Goal: Task Accomplishment & Management: Use online tool/utility

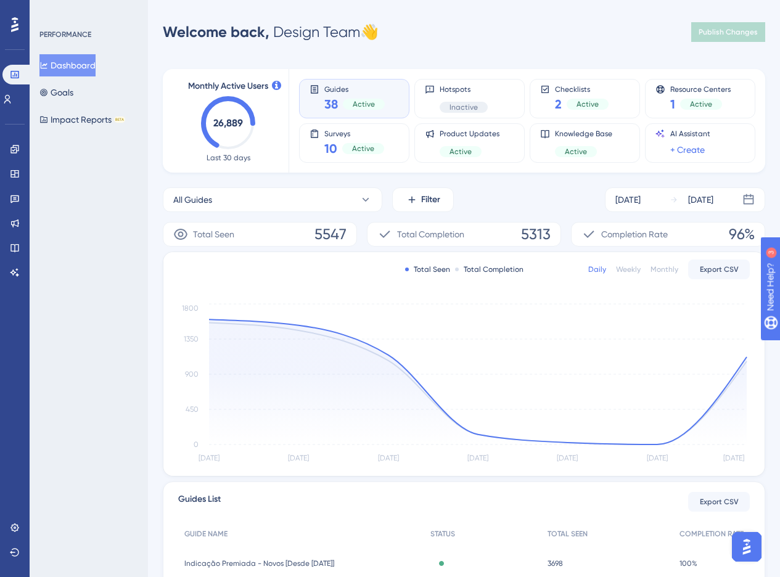
click at [1, 195] on div "Performance Users Engagement Widgets Feedback Product Updates Knowledge Base AI…" at bounding box center [15, 288] width 30 height 577
click at [10, 200] on icon at bounding box center [15, 199] width 10 height 10
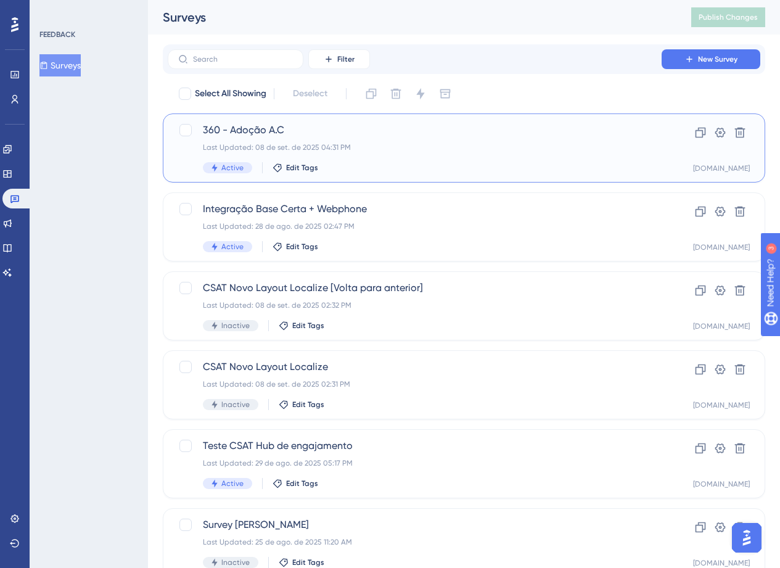
click at [366, 145] on div "Last Updated: 08 de set. de 2025 04:31 PM" at bounding box center [415, 147] width 424 height 10
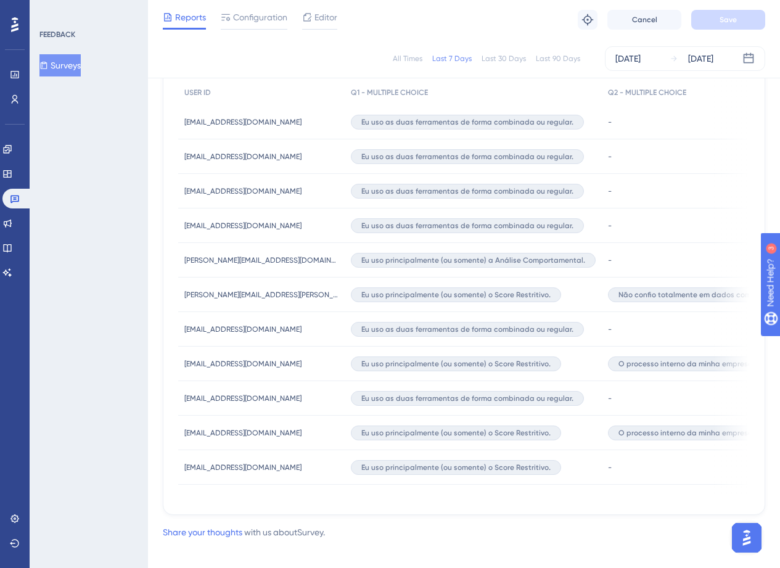
click at [336, 506] on div "Latest Responses Export CSV USER ID Q1 - MULTIPLE CHOICE Q2 - MULTIPLE CHOICE Q…" at bounding box center [464, 274] width 602 height 482
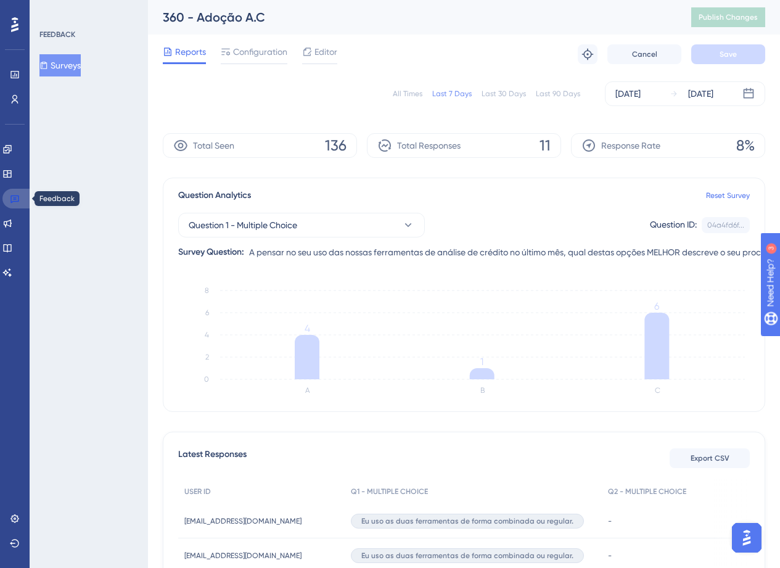
click at [21, 199] on link at bounding box center [17, 199] width 30 height 20
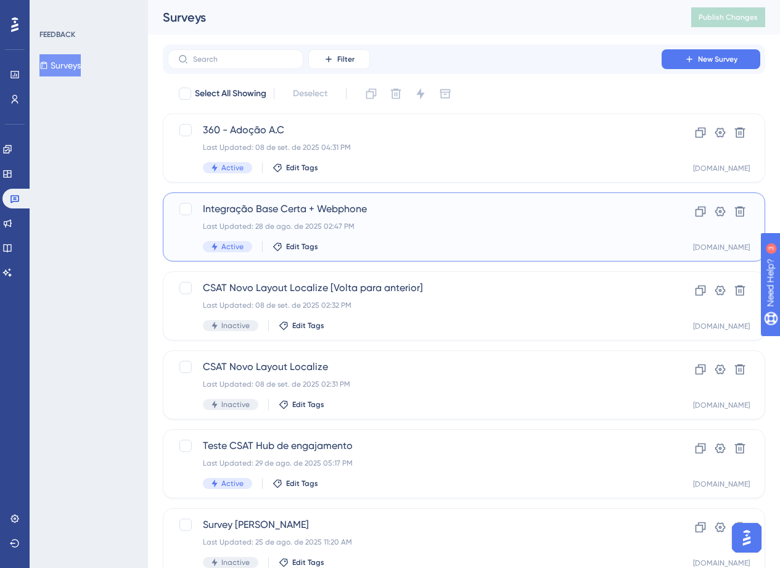
click at [449, 241] on div "Active Edit Tags" at bounding box center [415, 246] width 424 height 11
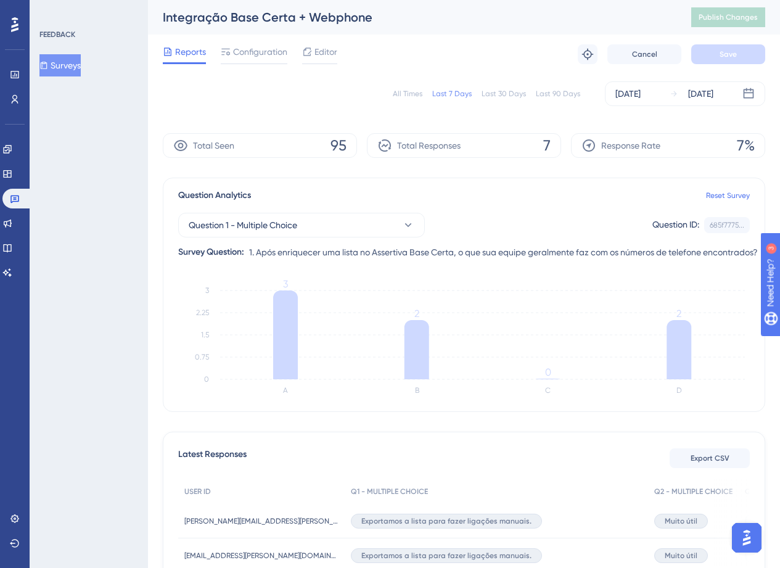
click at [641, 78] on div "All Times Last 7 Days Last 30 Days Last 90 Days [DATE] [DATE]" at bounding box center [464, 93] width 602 height 39
click at [642, 83] on div "[DATE] [DATE]" at bounding box center [685, 93] width 160 height 25
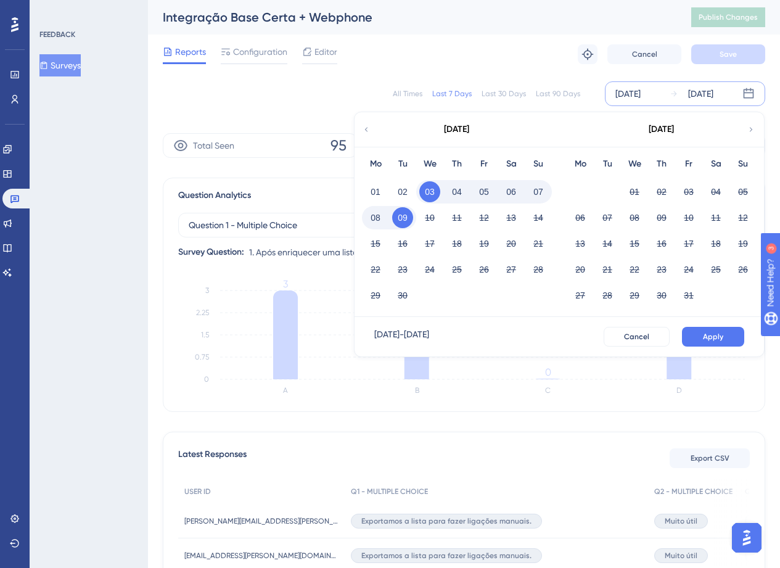
click at [367, 121] on div "[DATE]" at bounding box center [456, 129] width 203 height 35
click at [365, 133] on icon at bounding box center [366, 129] width 9 height 11
click at [688, 193] on button "01" at bounding box center [688, 191] width 21 height 21
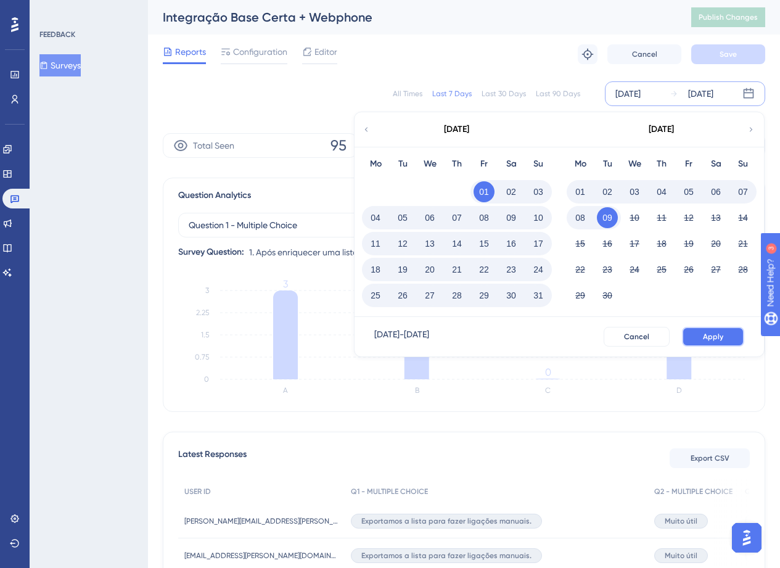
click at [713, 334] on span "Apply" at bounding box center [713, 337] width 20 height 10
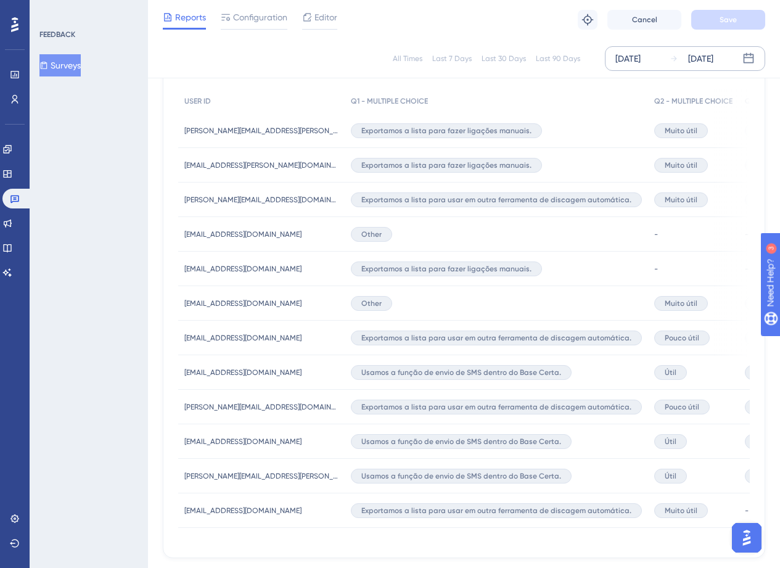
scroll to position [444, 0]
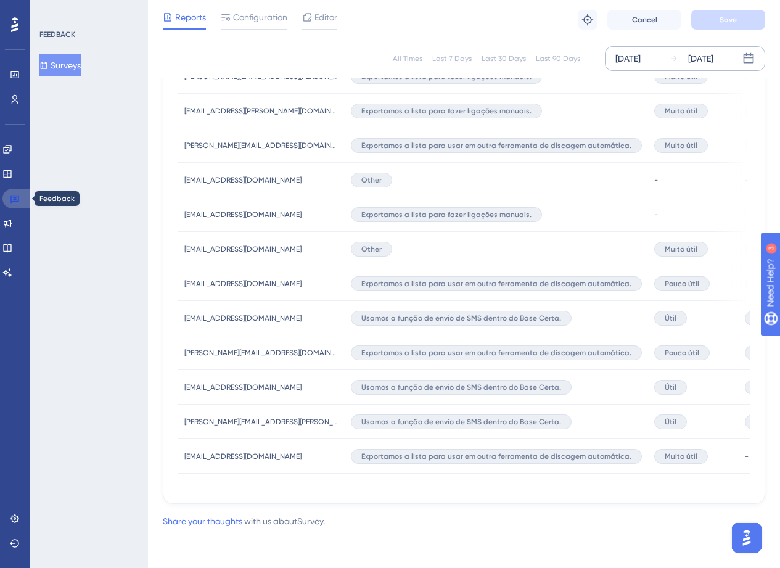
click at [10, 197] on icon at bounding box center [14, 199] width 9 height 8
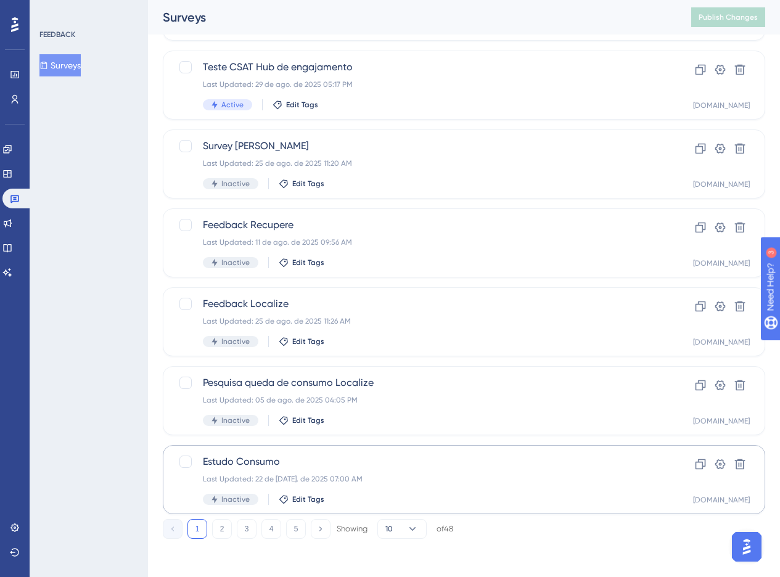
scroll to position [380, 0]
click at [222, 536] on button "2" at bounding box center [222, 528] width 20 height 20
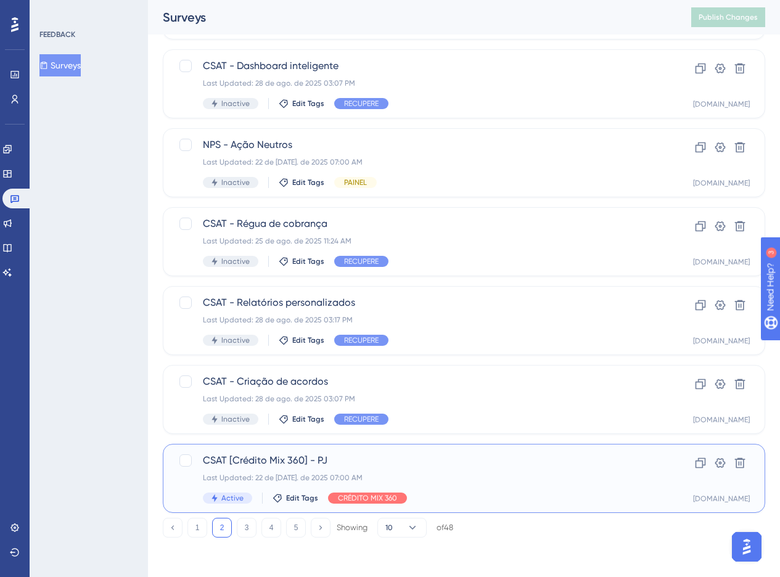
click at [443, 468] on div "CSAT [Crédito Mix 360] - PJ Last Updated: 22 de [DATE]. de 2025 07:00 AM Active…" at bounding box center [415, 478] width 424 height 51
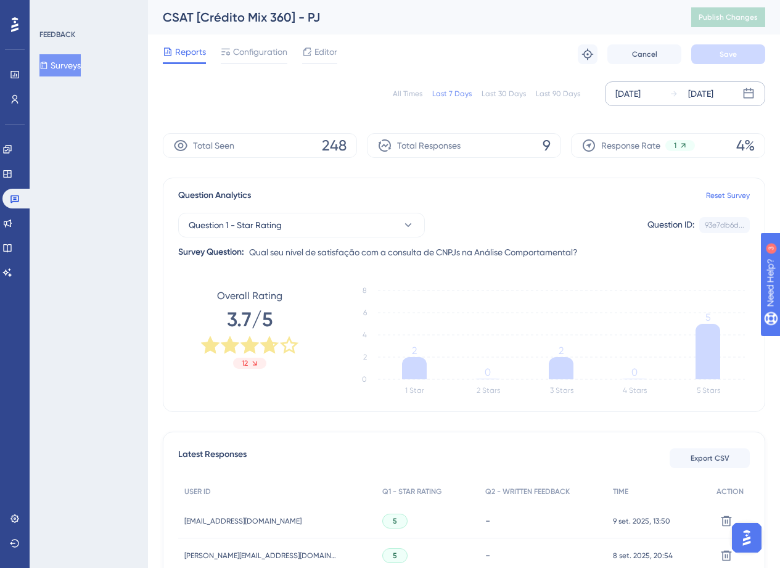
click at [622, 94] on div "[DATE]" at bounding box center [627, 93] width 25 height 15
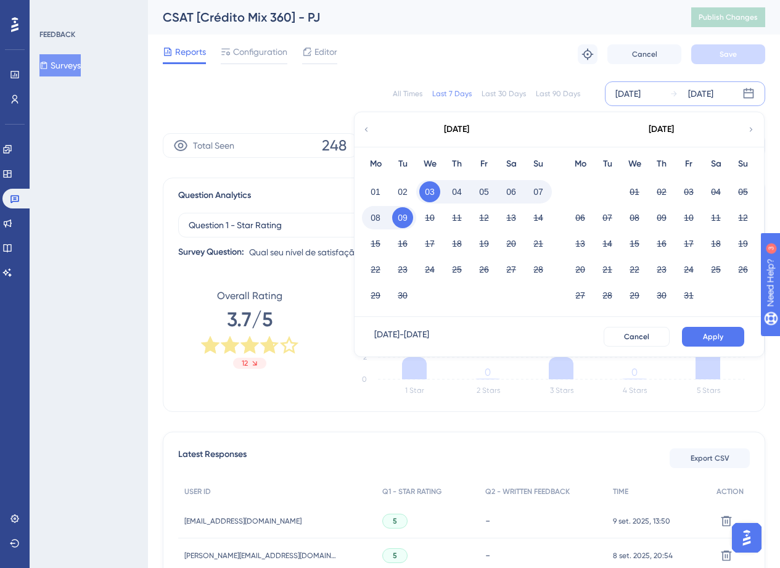
click at [369, 129] on icon at bounding box center [366, 129] width 9 height 11
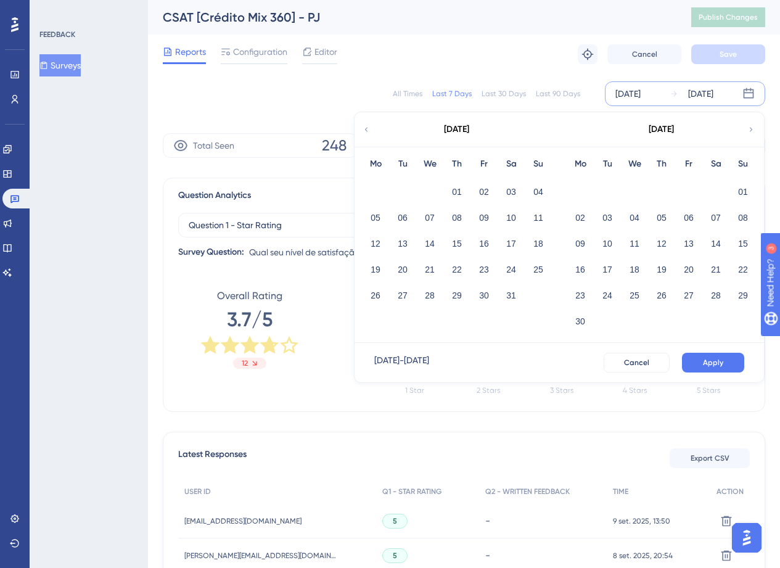
click at [369, 129] on icon at bounding box center [366, 129] width 9 height 11
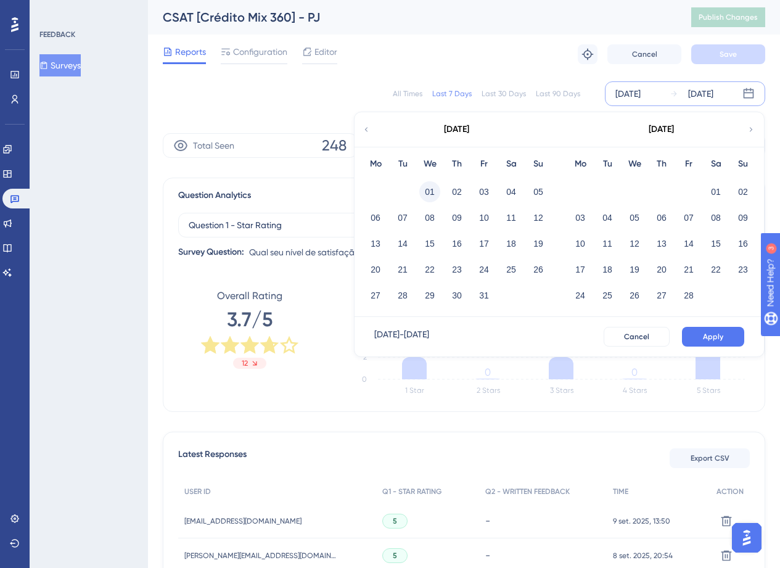
click at [428, 190] on button "01" at bounding box center [429, 191] width 21 height 21
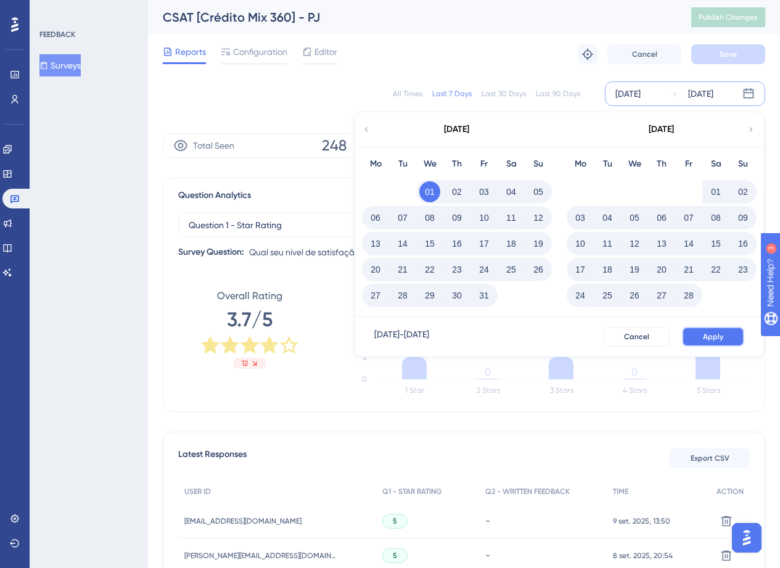
click at [714, 335] on span "Apply" at bounding box center [713, 337] width 20 height 10
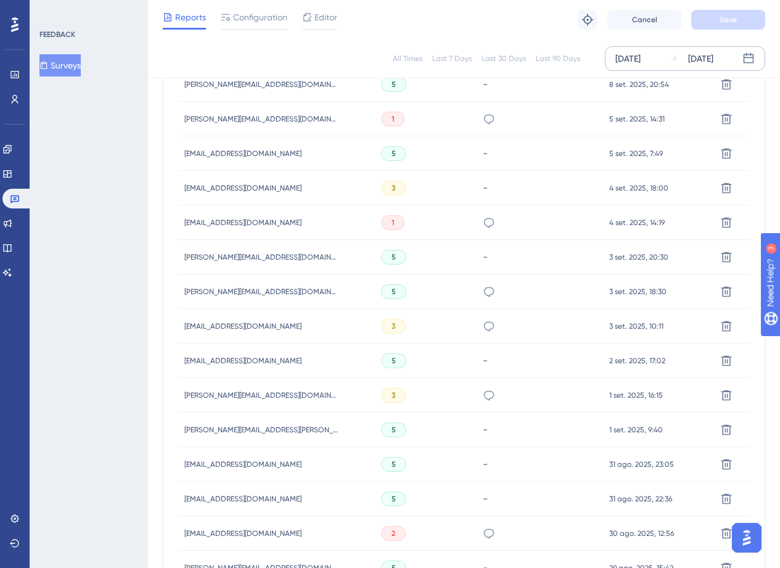
scroll to position [496, 0]
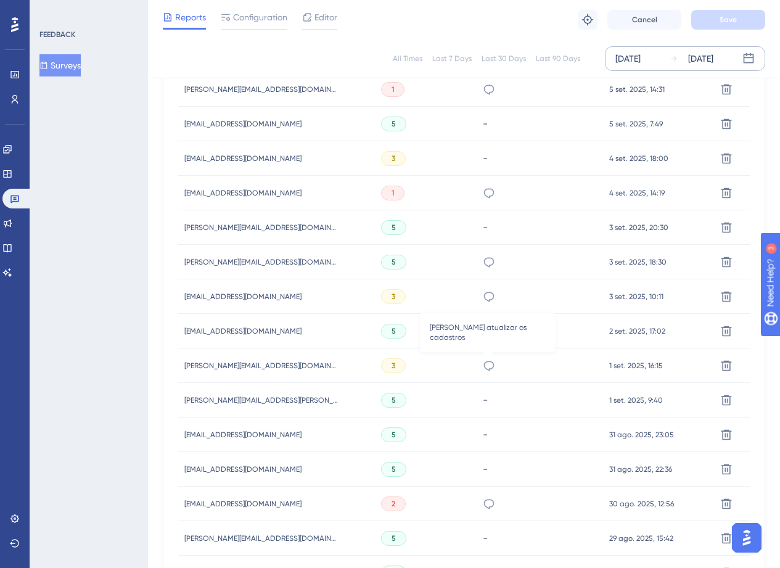
click at [487, 364] on icon at bounding box center [489, 365] width 12 height 12
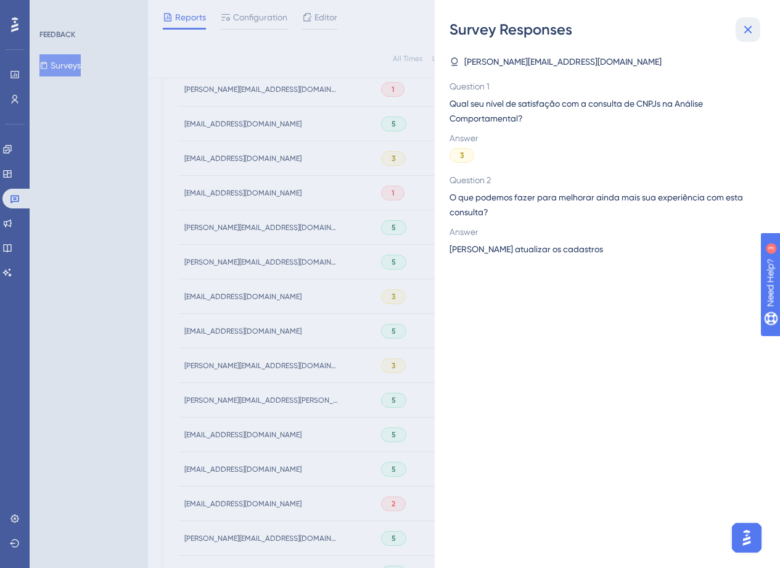
click at [750, 27] on icon at bounding box center [748, 30] width 8 height 8
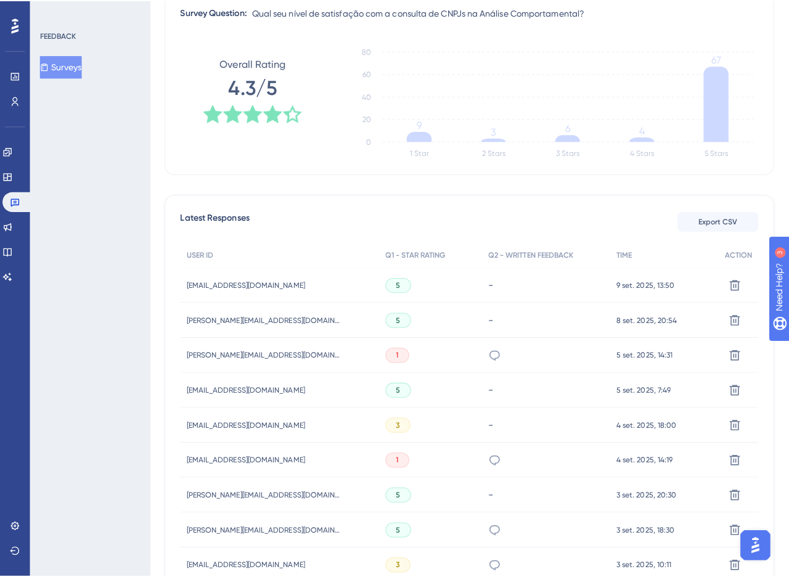
scroll to position [0, 0]
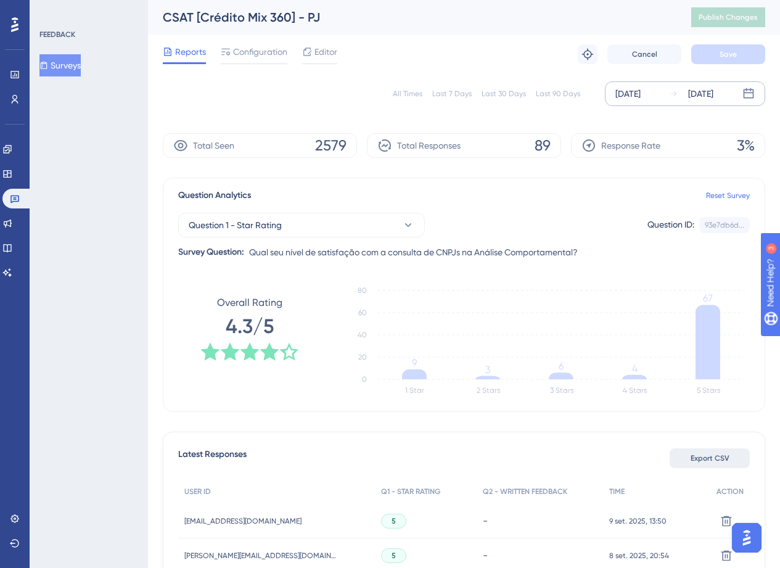
click at [709, 461] on span "Export CSV" at bounding box center [710, 458] width 39 height 10
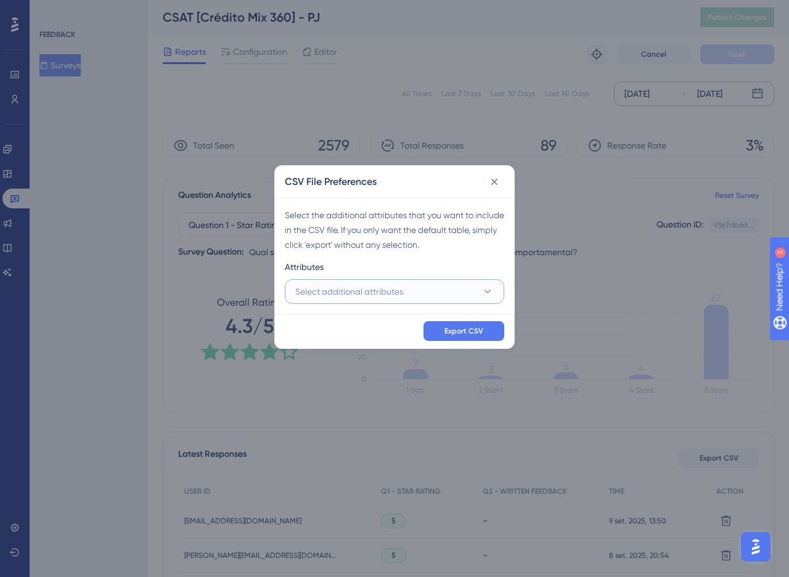
click at [337, 298] on span "Select additional attributes" at bounding box center [349, 291] width 108 height 15
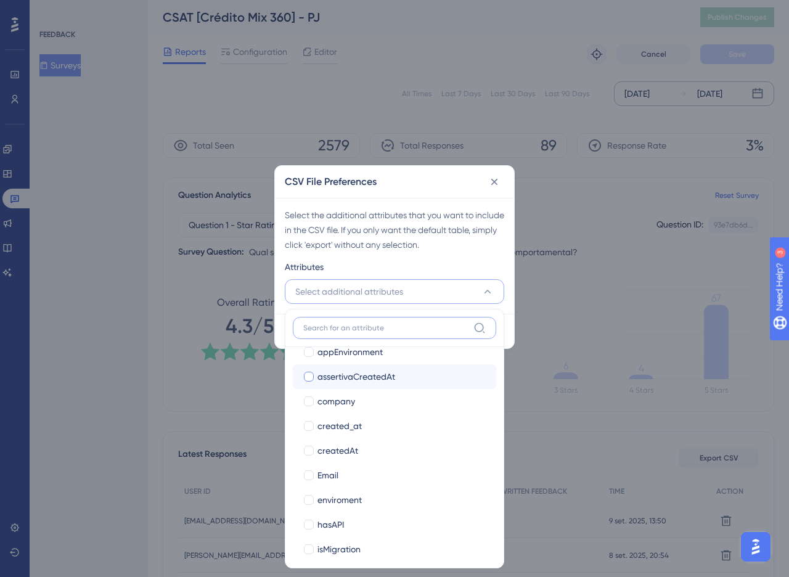
scroll to position [193, 0]
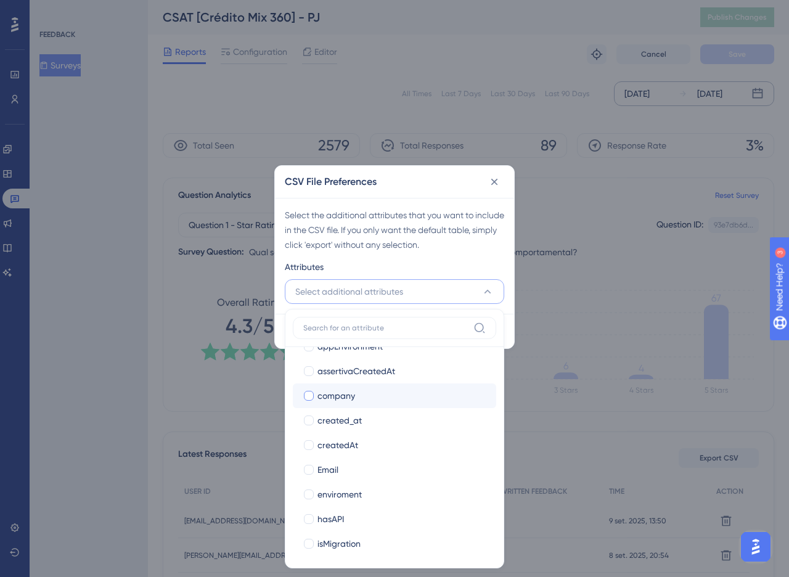
click at [334, 396] on span "company" at bounding box center [337, 395] width 38 height 15
checkbox input "true"
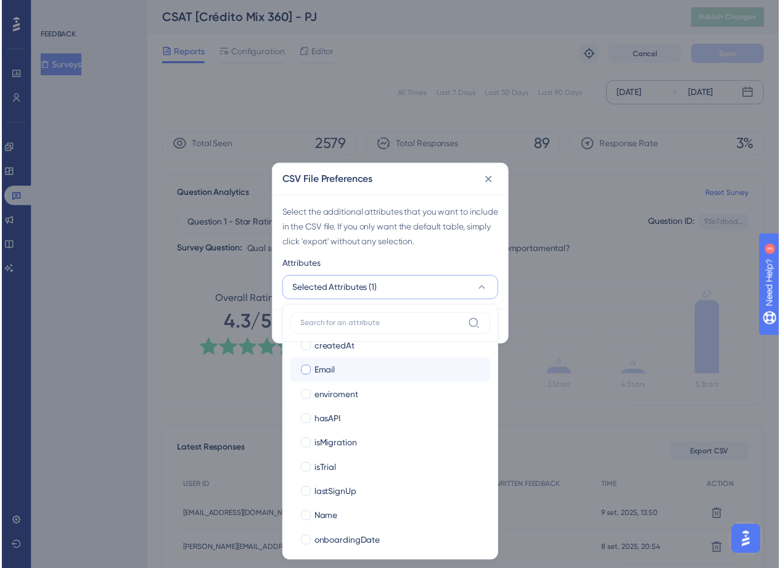
scroll to position [339, 0]
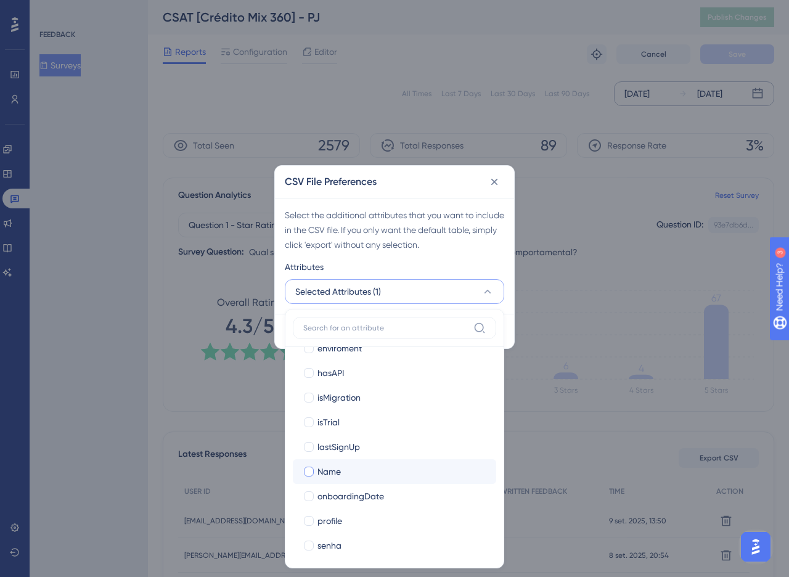
click at [340, 471] on span "Name" at bounding box center [329, 471] width 23 height 15
checkbox input "true"
click at [337, 515] on span "profile" at bounding box center [330, 521] width 25 height 15
checkbox input "true"
click at [386, 226] on div "Select the additional attributes that you want to include in the CSV file. If y…" at bounding box center [395, 230] width 220 height 44
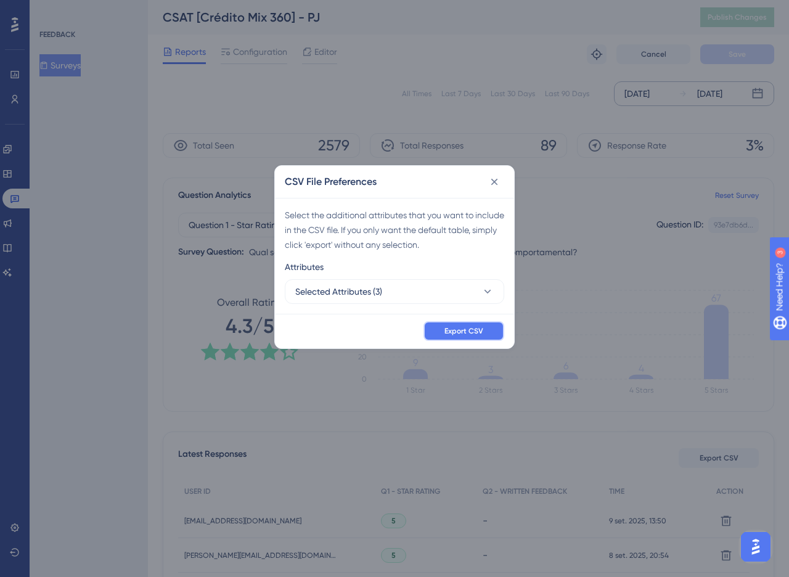
click at [483, 339] on button "Export CSV" at bounding box center [464, 331] width 81 height 20
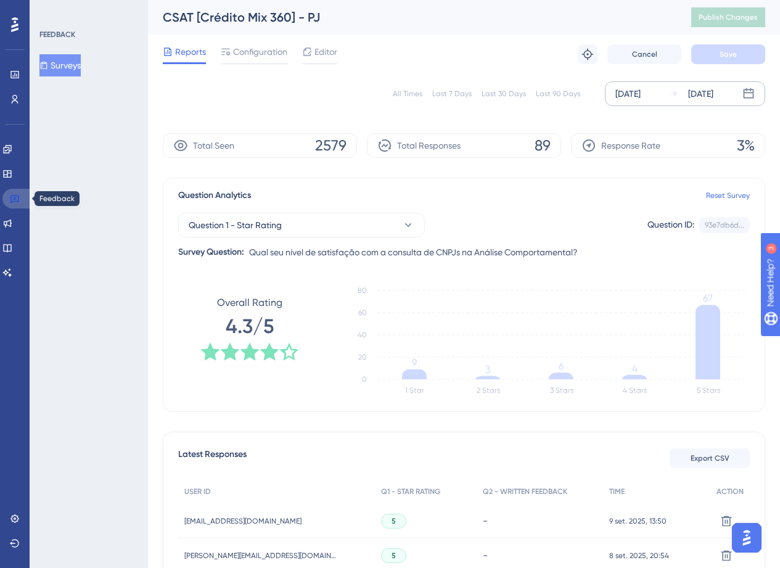
click at [17, 198] on icon at bounding box center [15, 199] width 10 height 10
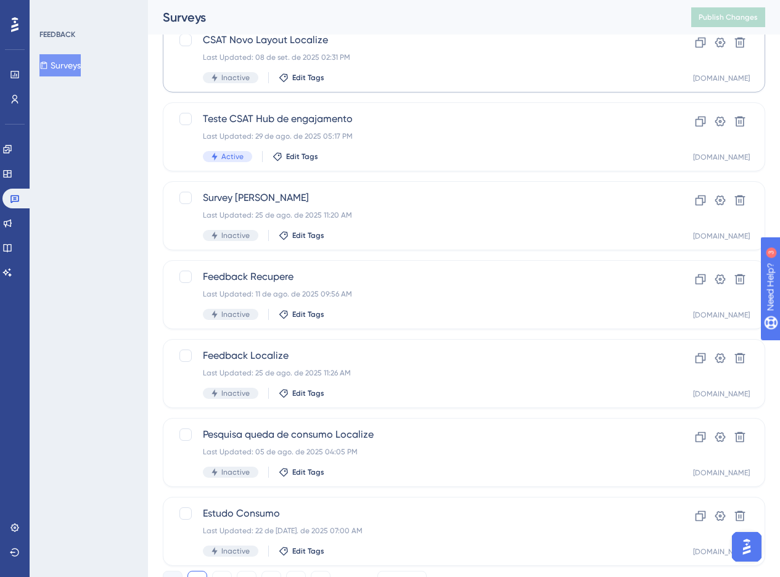
scroll to position [369, 0]
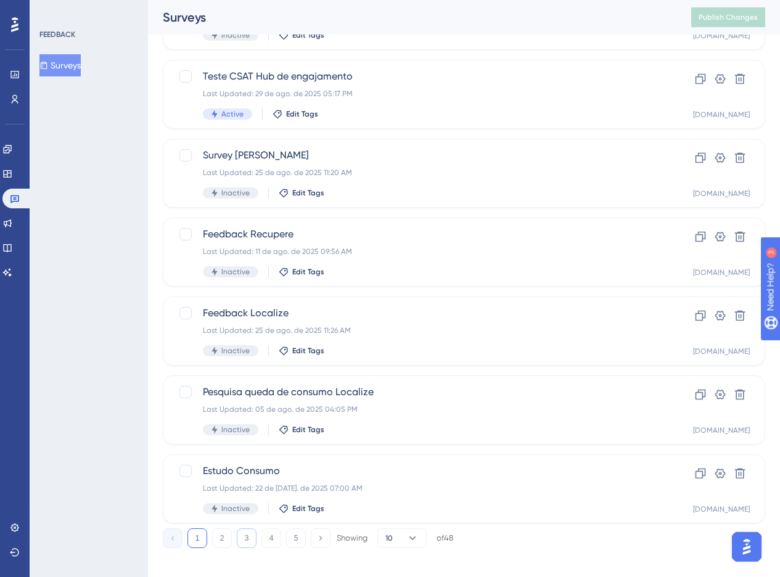
click at [253, 536] on button "3" at bounding box center [247, 538] width 20 height 20
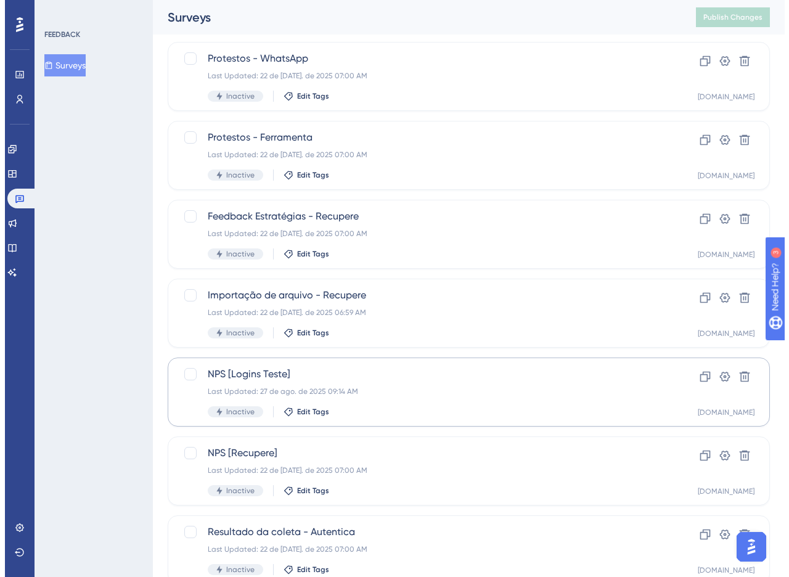
scroll to position [0, 0]
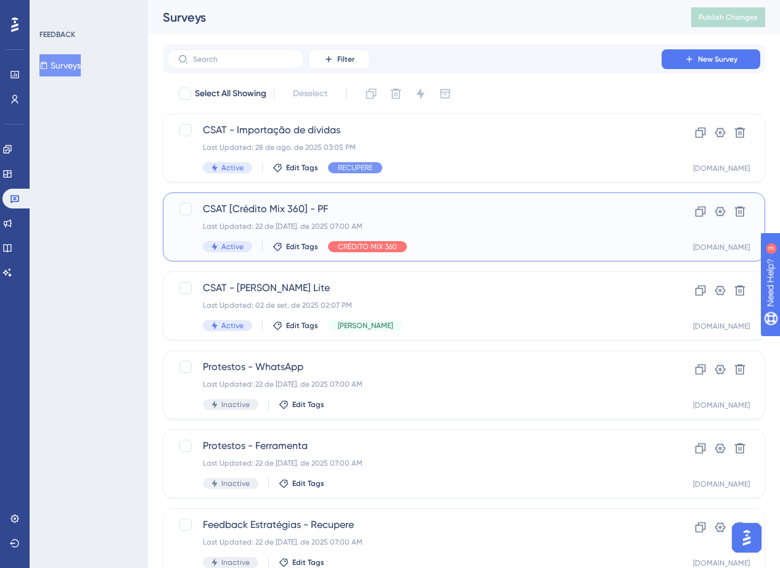
click at [453, 224] on div "Last Updated: 22 de [DATE]. de 2025 07:00 AM" at bounding box center [415, 226] width 424 height 10
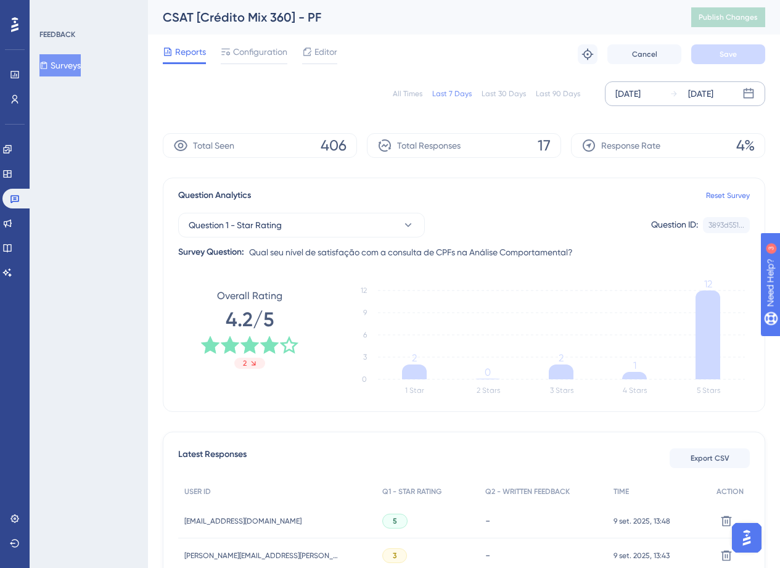
click at [631, 89] on div "[DATE]" at bounding box center [627, 93] width 25 height 15
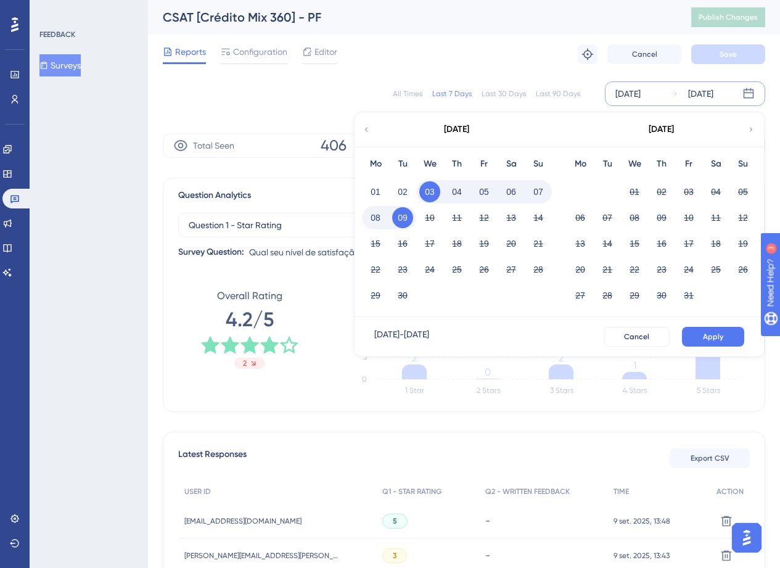
click at [368, 131] on icon at bounding box center [366, 129] width 9 height 11
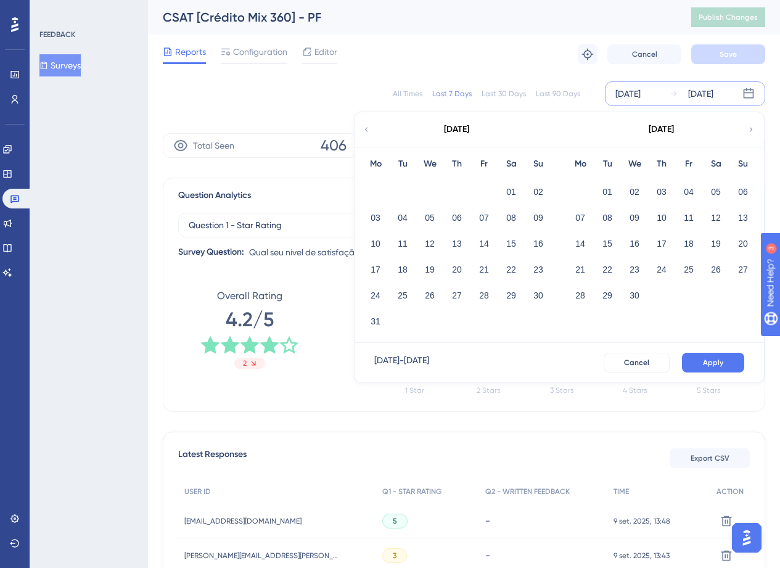
click at [368, 131] on icon at bounding box center [366, 129] width 9 height 11
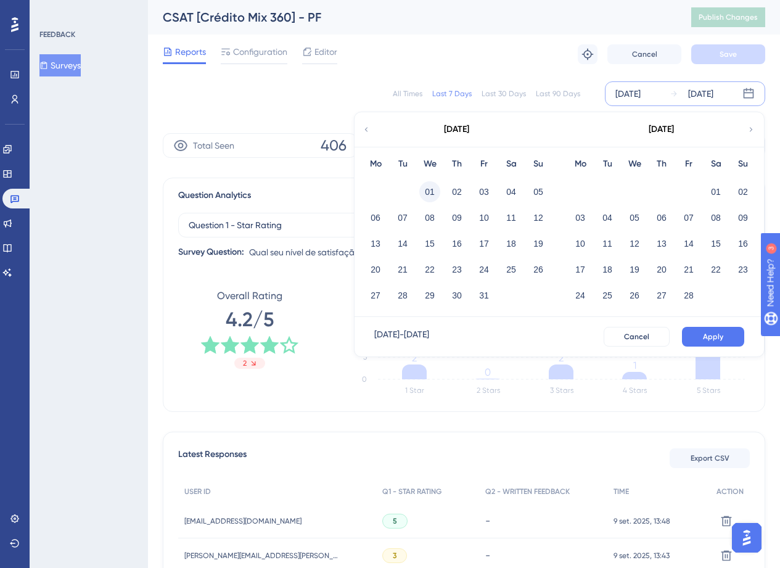
click at [421, 195] on button "01" at bounding box center [429, 191] width 21 height 21
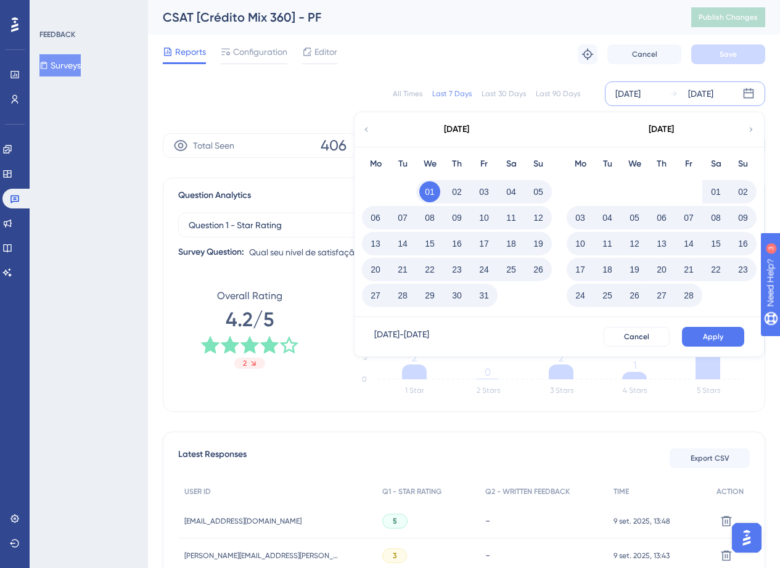
click at [732, 347] on div "[DATE] - [DATE] Cancel Apply" at bounding box center [559, 336] width 409 height 39
click at [720, 340] on span "Apply" at bounding box center [713, 337] width 20 height 10
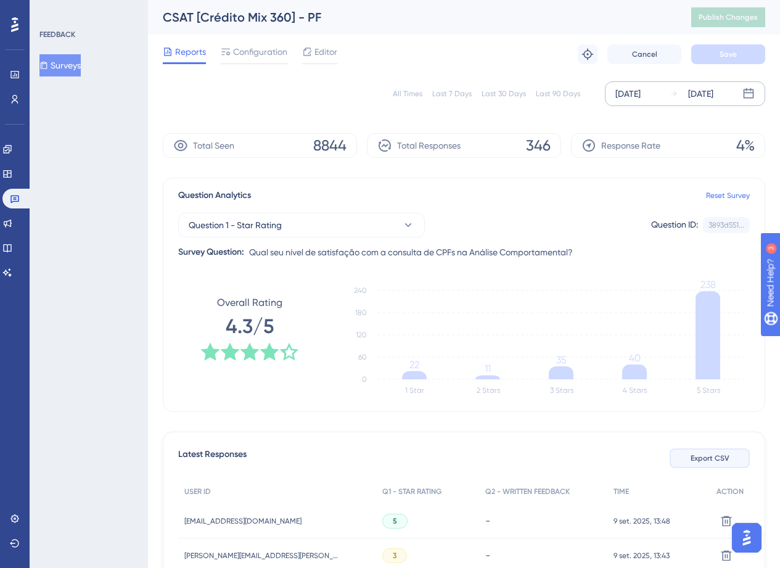
click at [694, 459] on span "Export CSV" at bounding box center [710, 458] width 39 height 10
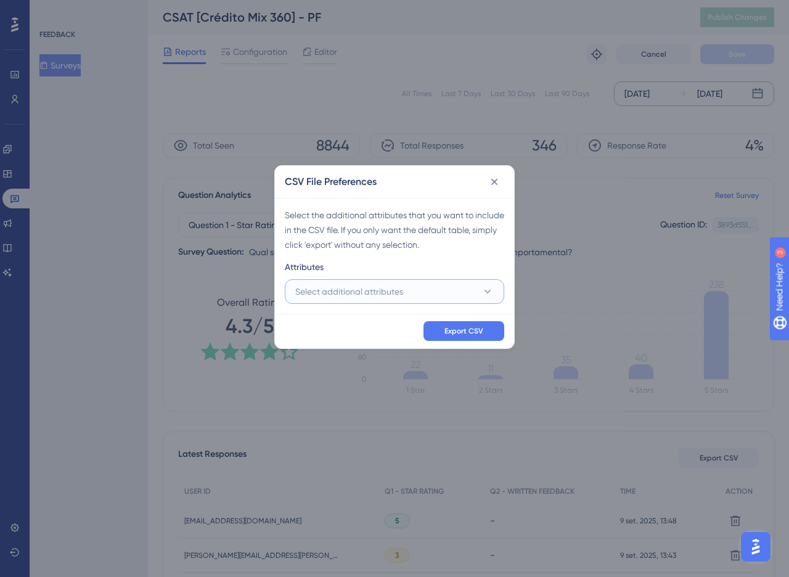
click at [433, 286] on button "Select additional attributes" at bounding box center [395, 291] width 220 height 25
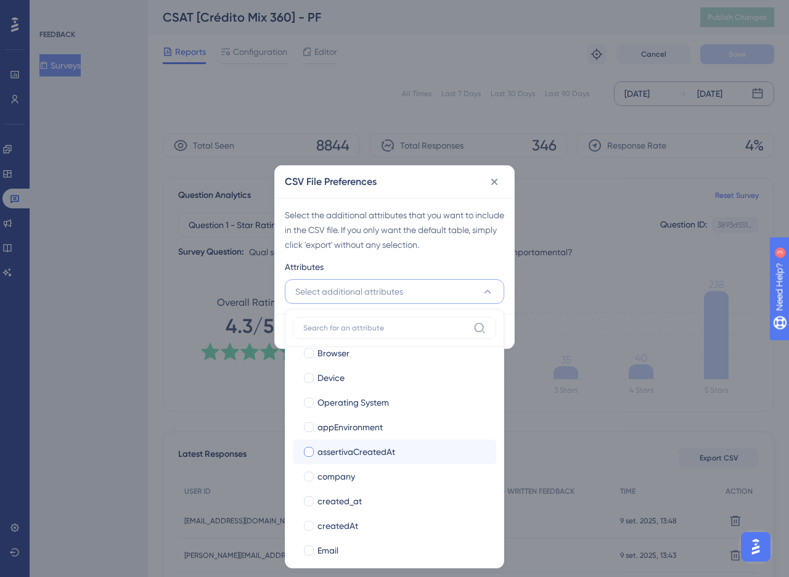
scroll to position [113, 0]
click at [343, 480] on span "company" at bounding box center [337, 476] width 38 height 15
checkbox input "true"
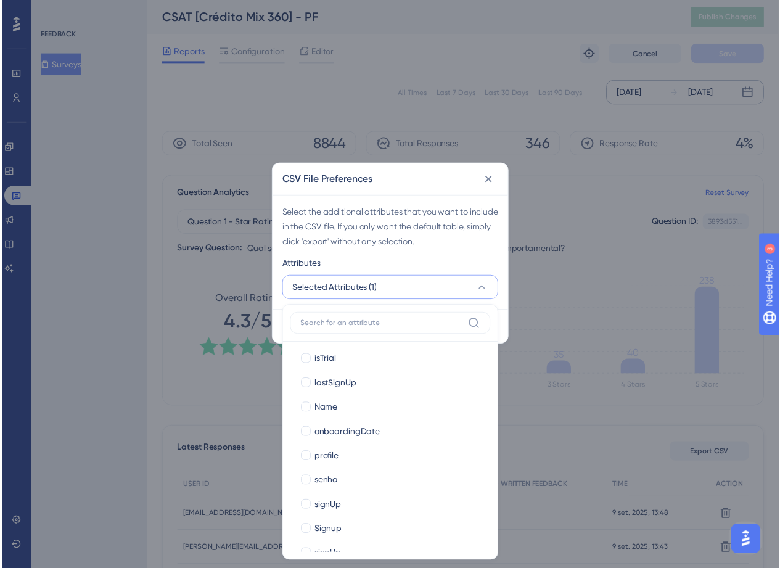
scroll to position [398, 0]
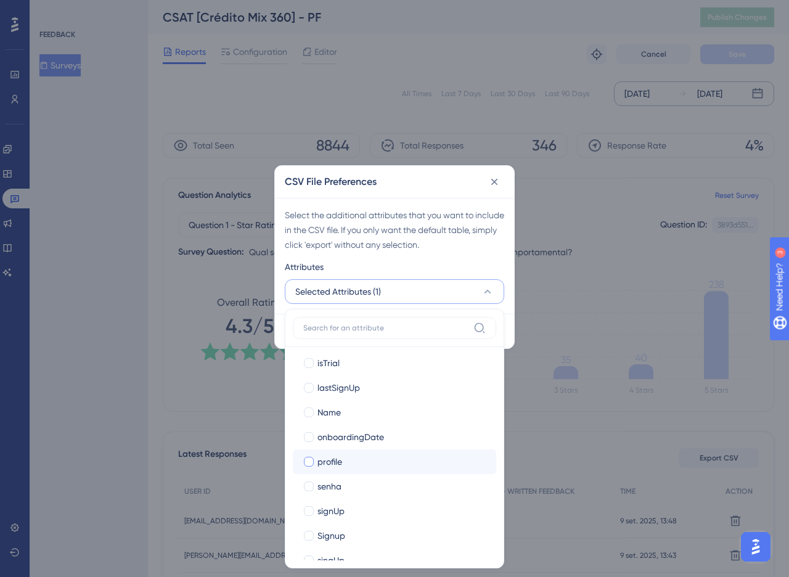
click at [348, 467] on div "profile" at bounding box center [402, 461] width 169 height 15
checkbox input "true"
click at [334, 415] on span "Name" at bounding box center [329, 412] width 23 height 15
checkbox input "true"
click at [420, 250] on div "Select the additional attributes that you want to include in the CSV file. If y…" at bounding box center [395, 230] width 220 height 44
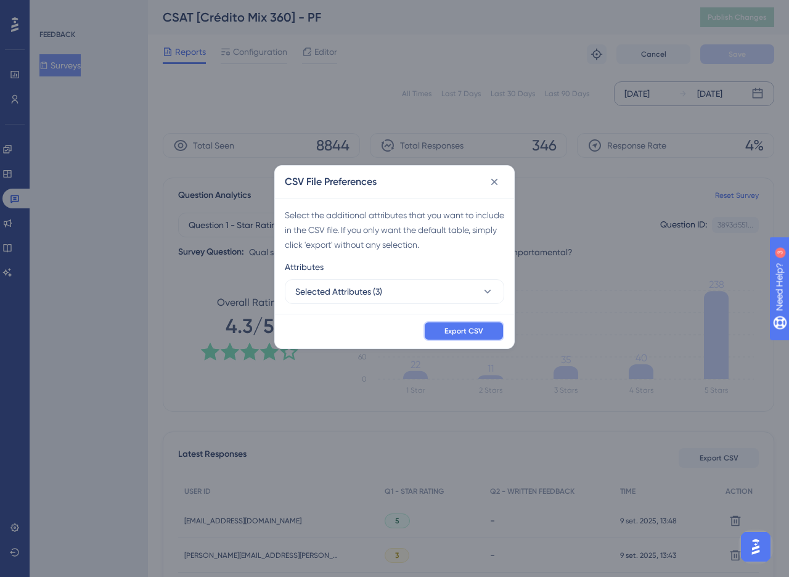
click at [460, 337] on button "Export CSV" at bounding box center [464, 331] width 81 height 20
